Goal: Task Accomplishment & Management: Manage account settings

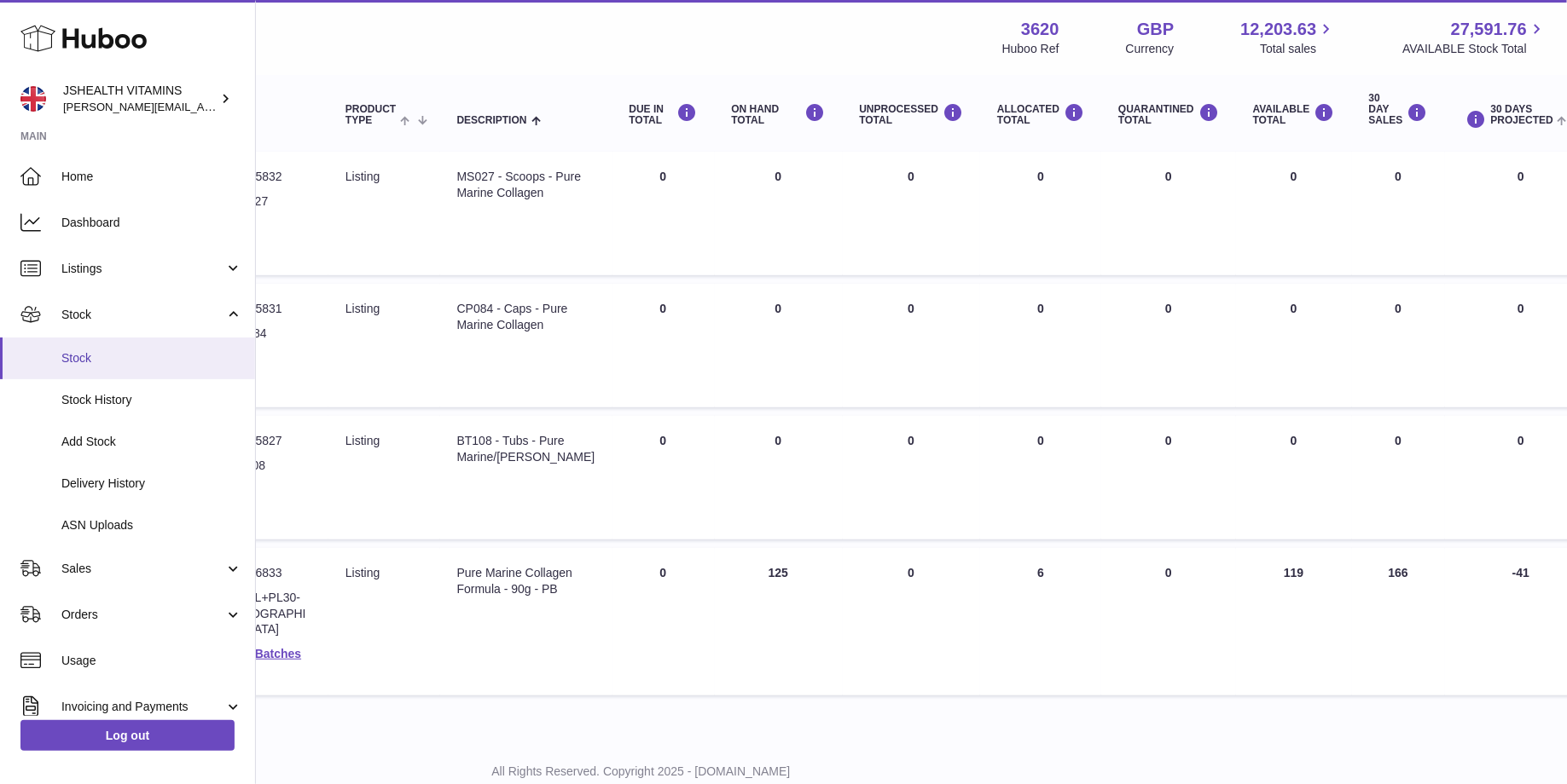
click at [124, 354] on span "Stock" at bounding box center [152, 358] width 181 height 16
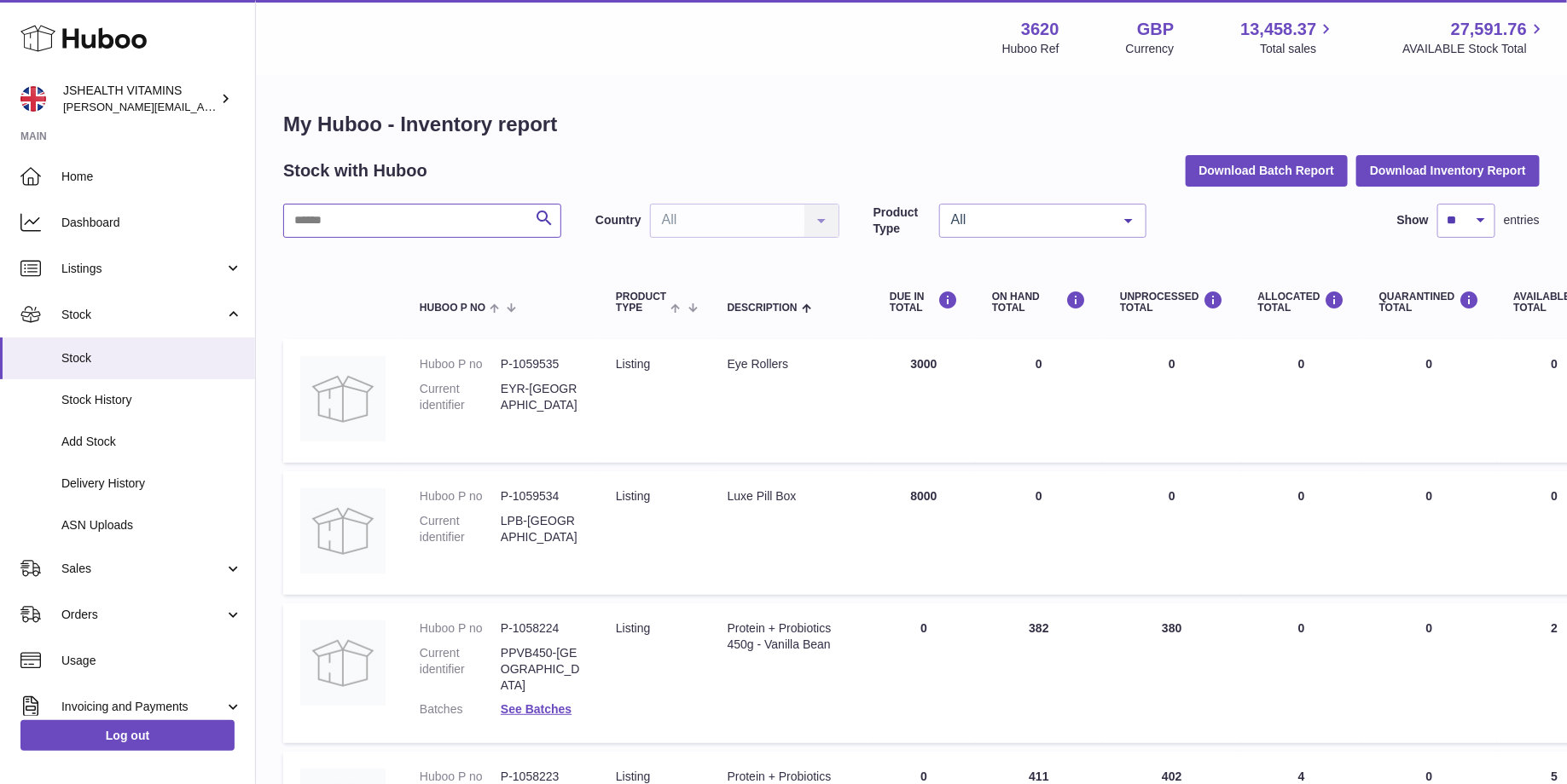
click at [361, 231] on input "text" at bounding box center [423, 221] width 278 height 34
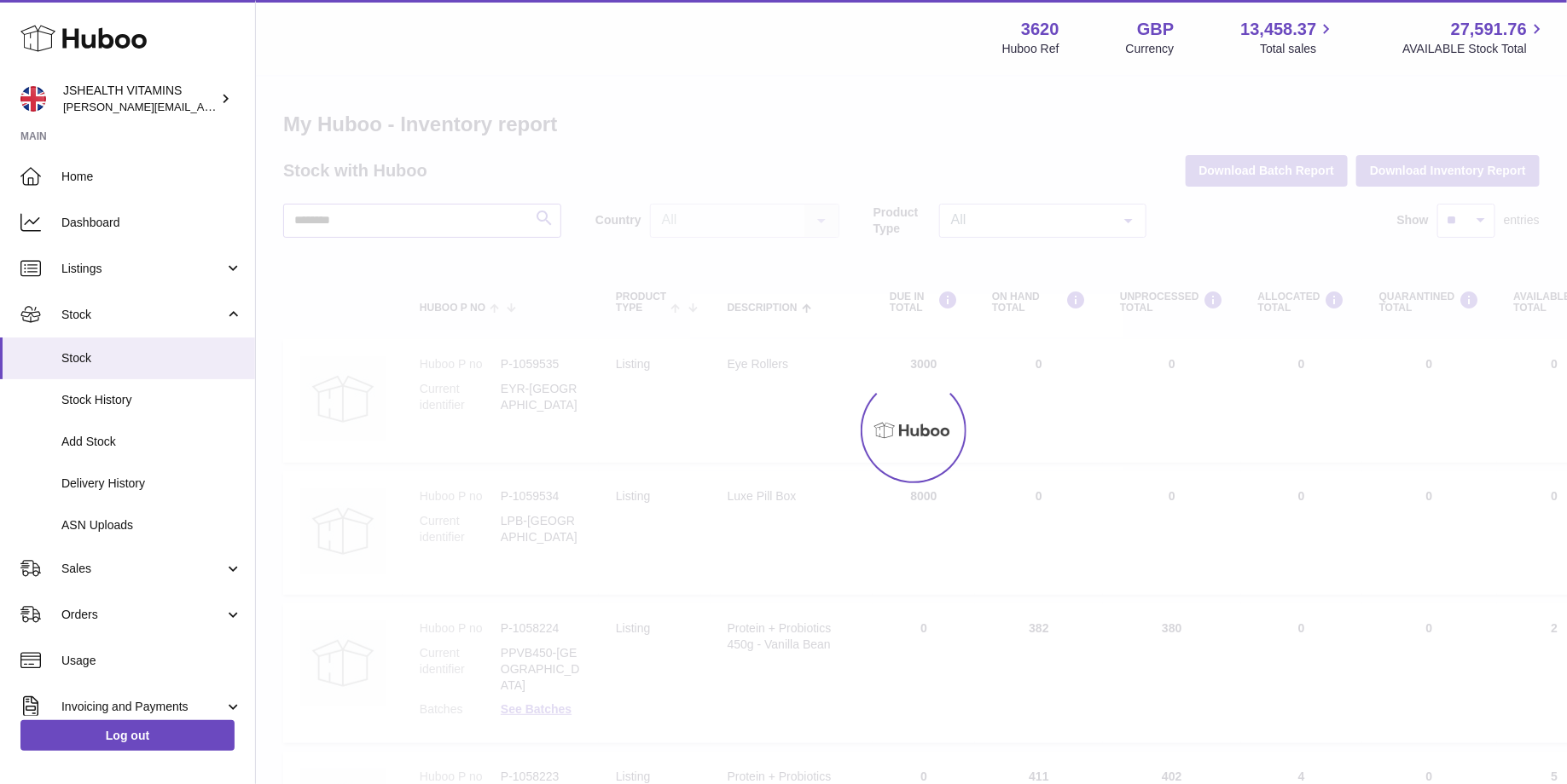
type input "*******"
